Goal: Task Accomplishment & Management: Manage account settings

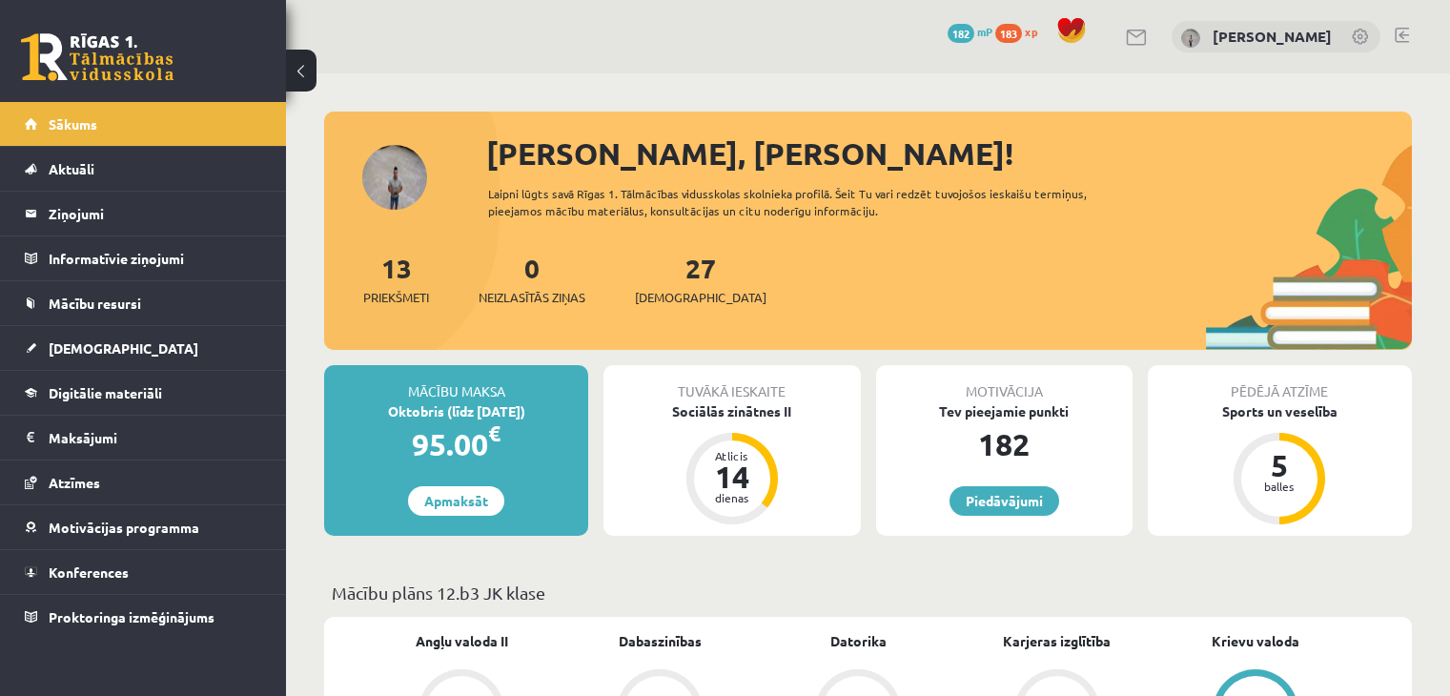
scroll to position [572, 0]
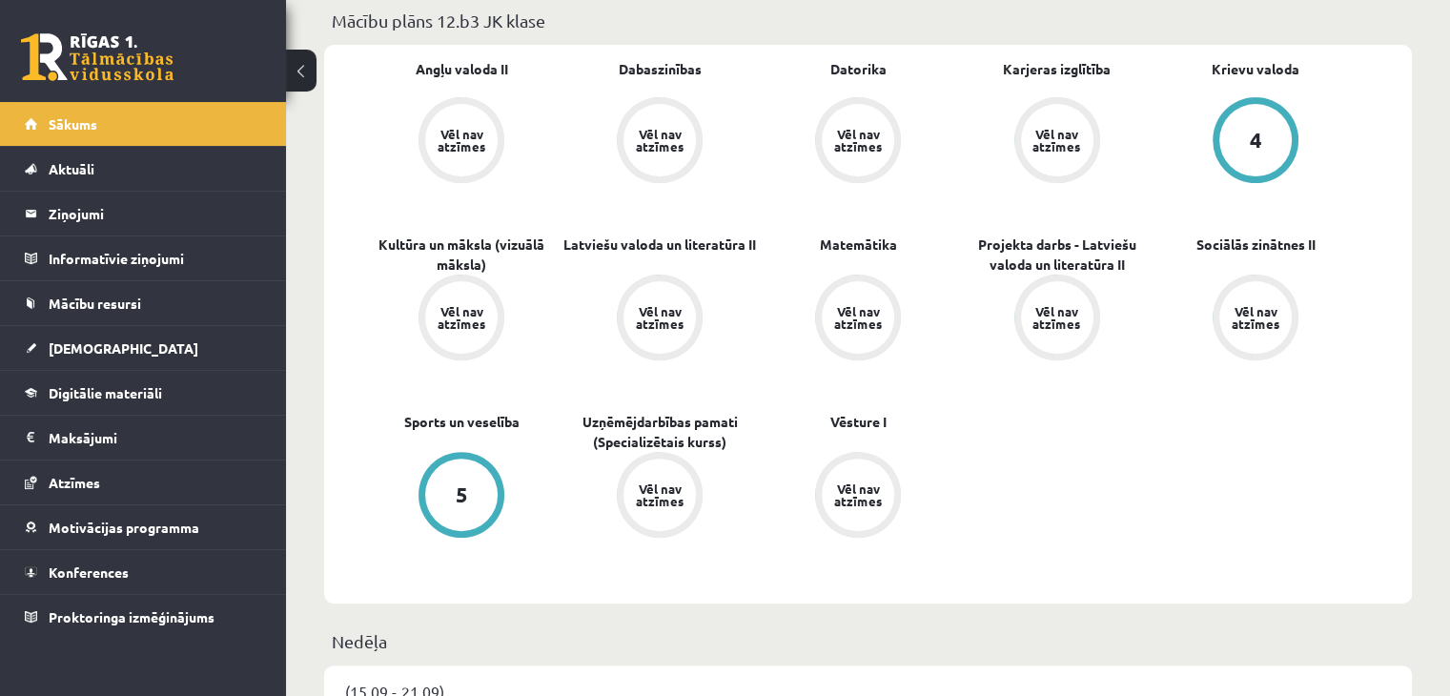
click at [111, 59] on link at bounding box center [97, 57] width 153 height 48
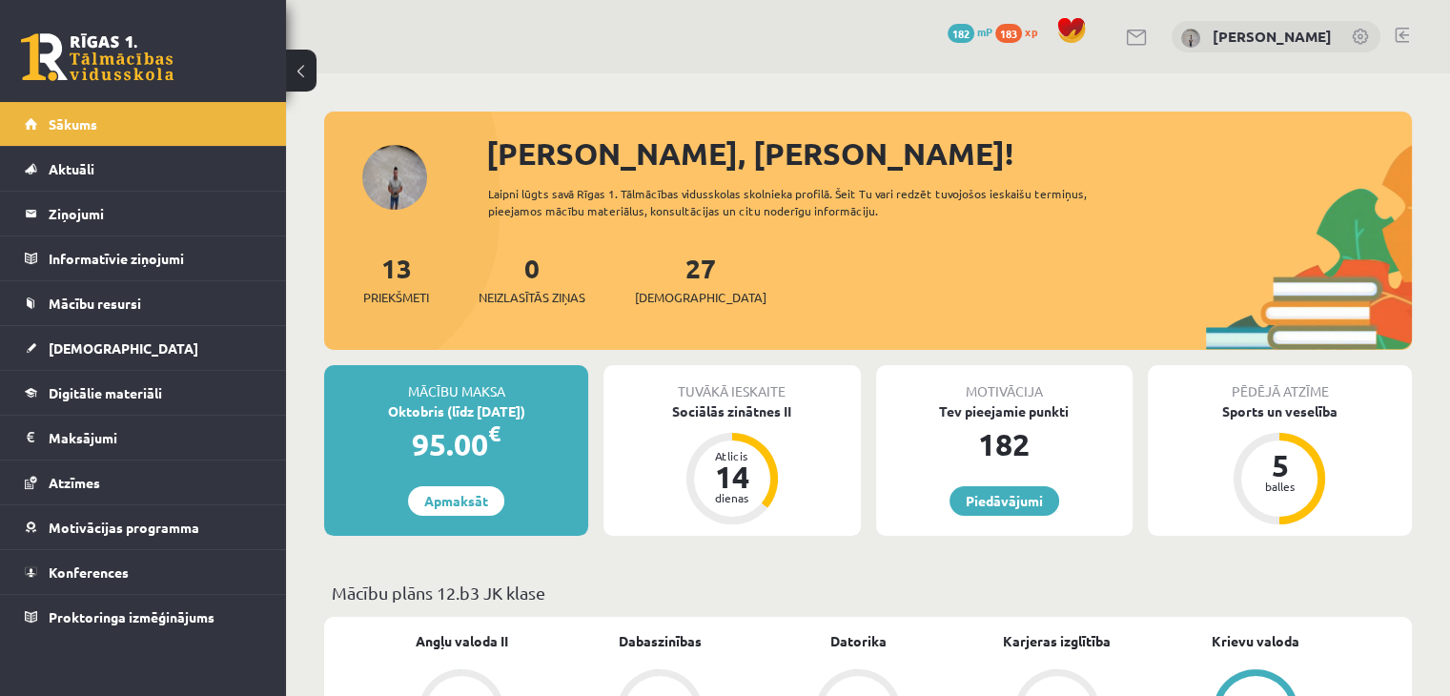
click at [1356, 42] on link at bounding box center [1361, 38] width 19 height 19
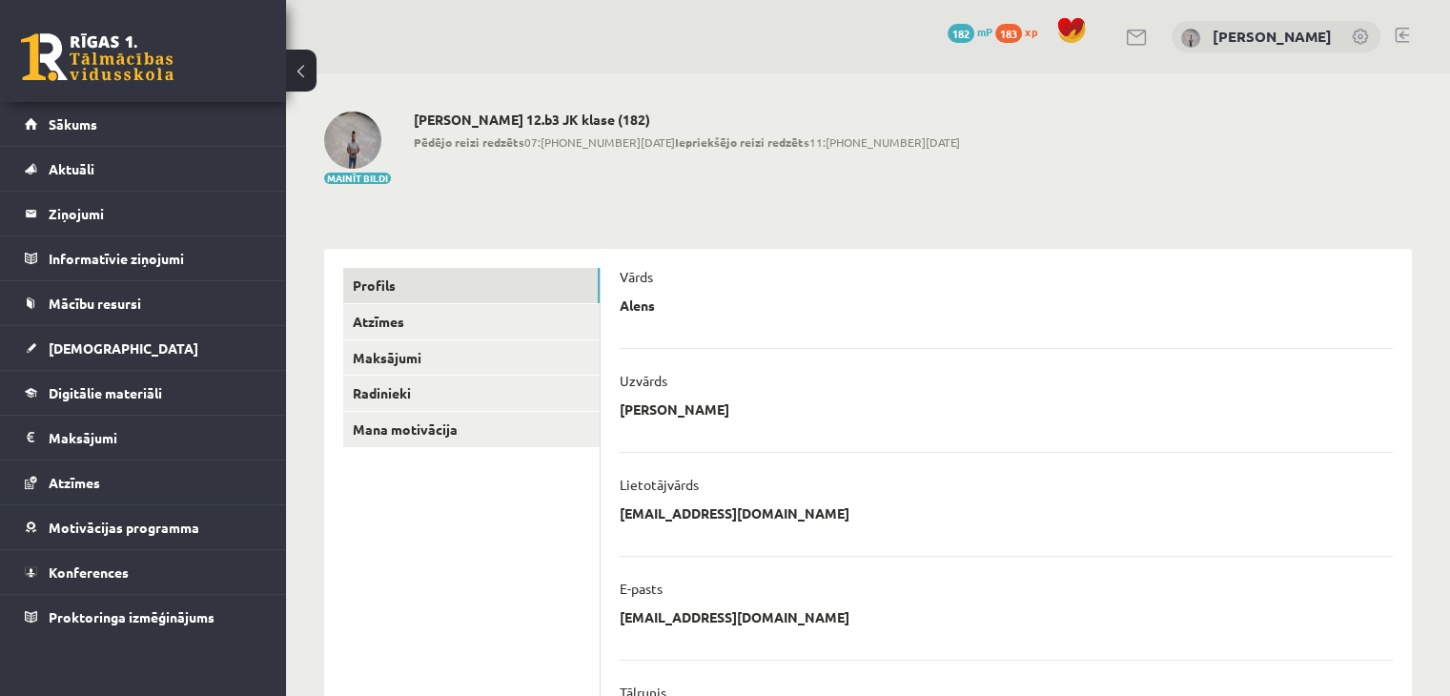
click at [1395, 31] on link at bounding box center [1402, 35] width 14 height 15
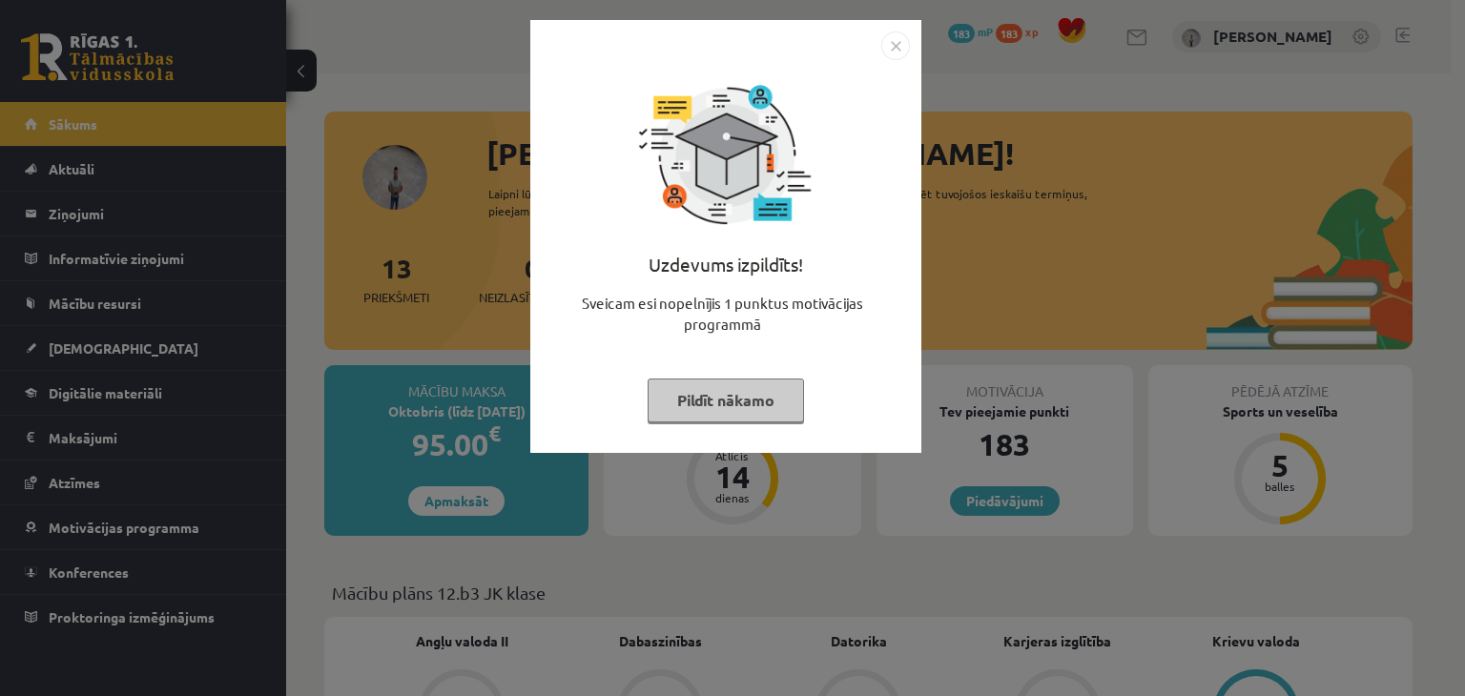
click at [736, 411] on button "Pildīt nākamo" at bounding box center [726, 401] width 156 height 44
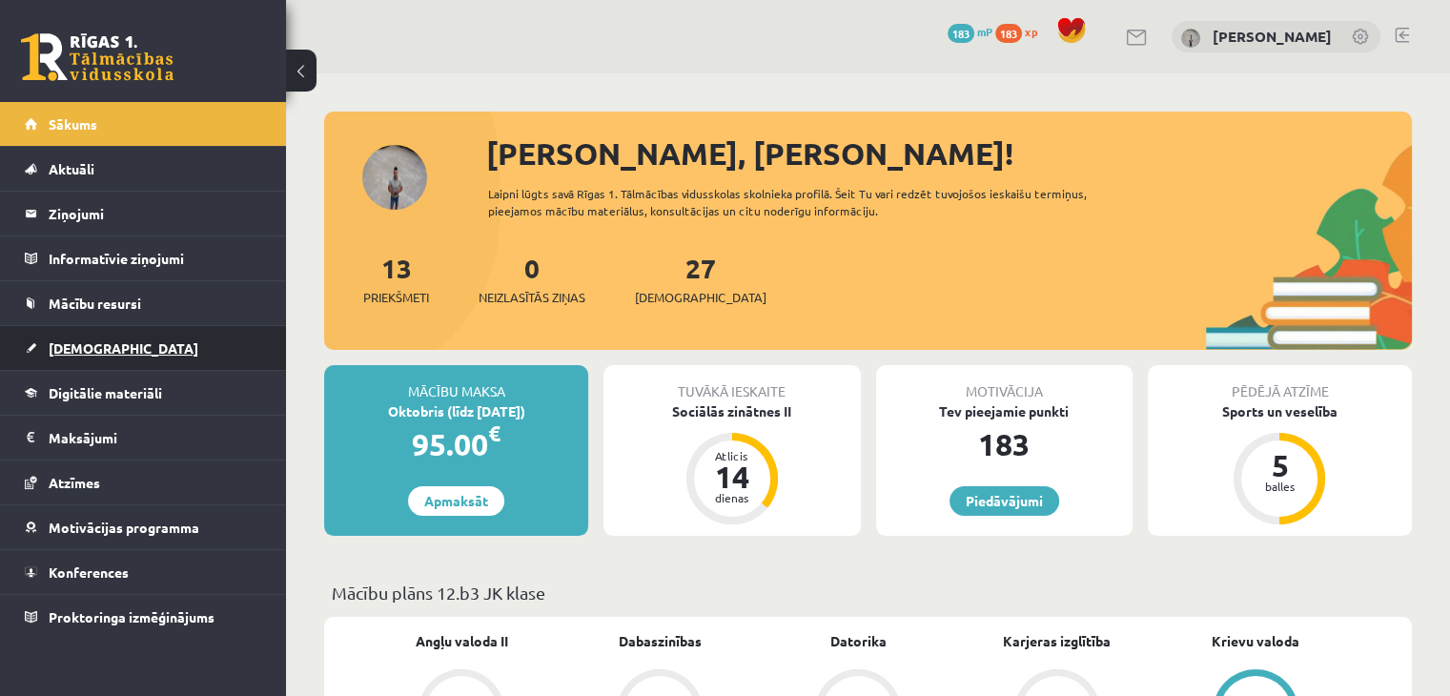
click at [70, 360] on link "[DEMOGRAPHIC_DATA]" at bounding box center [143, 348] width 237 height 44
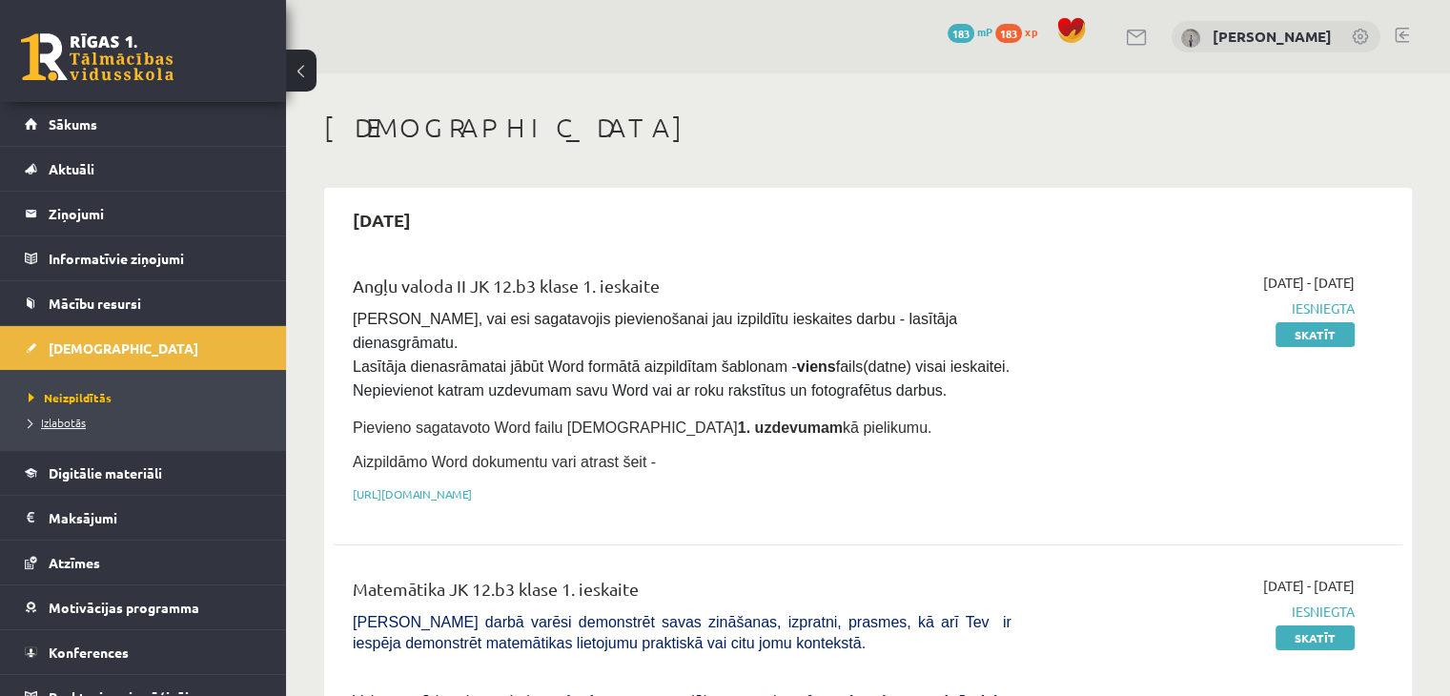
click at [85, 419] on span "Izlabotās" at bounding box center [57, 422] width 57 height 15
